Goal: Task Accomplishment & Management: Use online tool/utility

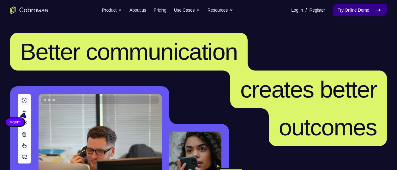
click at [369, 11] on link "Try Online Demo" at bounding box center [359, 10] width 54 height 13
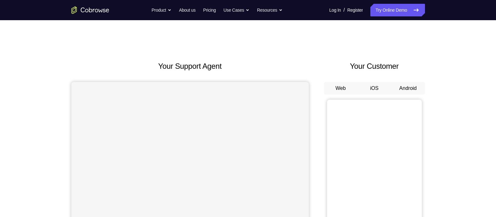
click at [414, 87] on button "Android" at bounding box center [408, 88] width 34 height 13
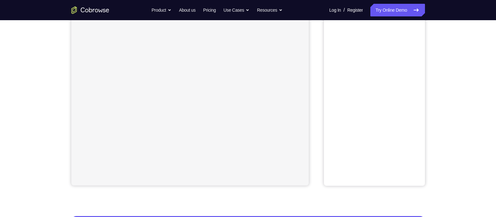
scroll to position [20, 0]
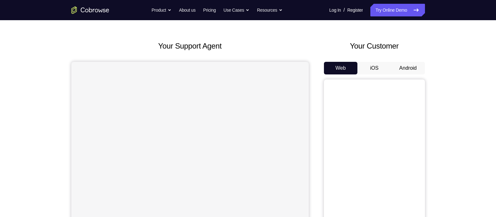
click at [409, 65] on button "Android" at bounding box center [408, 68] width 34 height 13
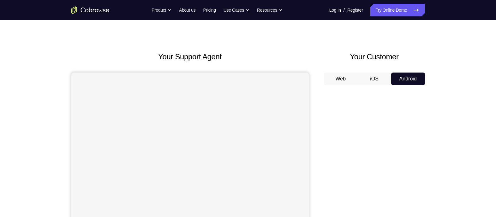
scroll to position [0, 0]
